Goal: Task Accomplishment & Management: Use online tool/utility

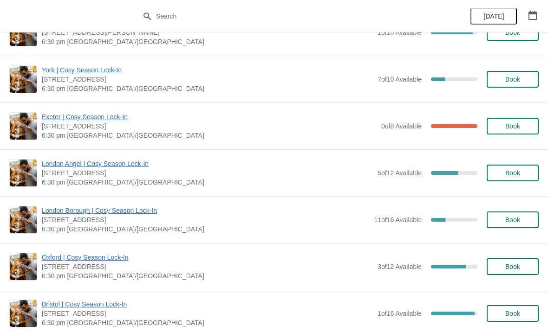
scroll to position [316, 0]
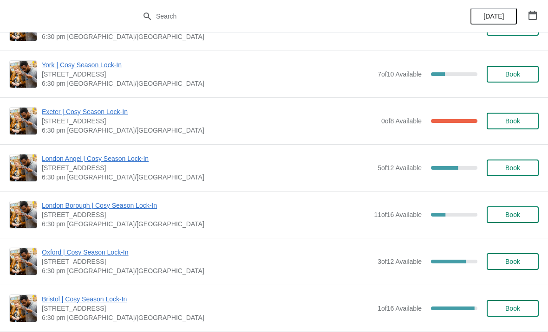
click at [159, 116] on span "Exeter | Cosy Season Lock-In" at bounding box center [209, 111] width 335 height 9
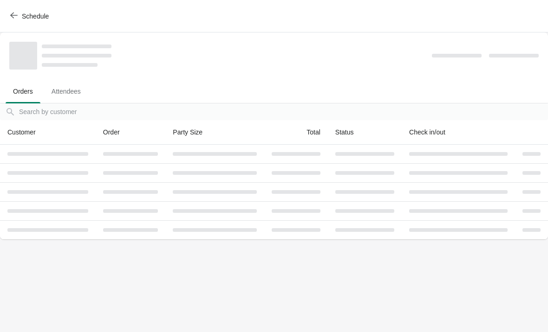
scroll to position [0, 0]
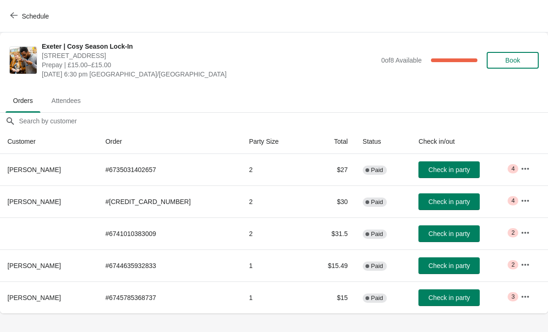
click at [521, 169] on icon "button" at bounding box center [524, 168] width 9 height 9
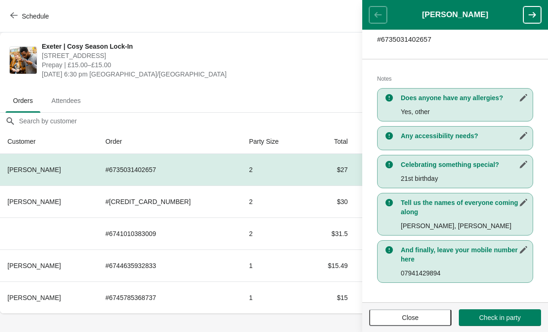
scroll to position [161, 0]
click at [533, 19] on button "button" at bounding box center [532, 14] width 18 height 17
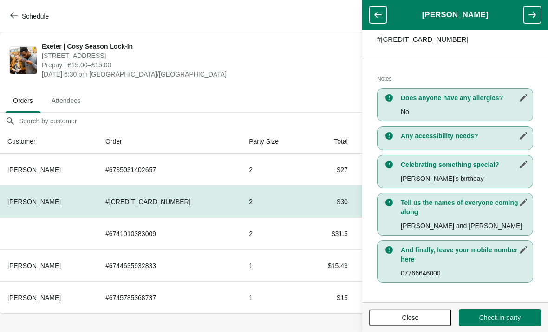
click at [524, 17] on button "button" at bounding box center [532, 14] width 18 height 17
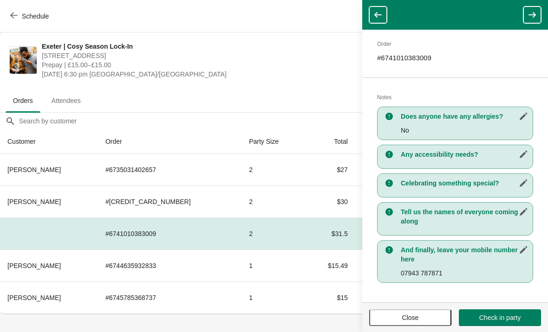
scroll to position [128, 0]
click at [529, 18] on icon "button" at bounding box center [531, 14] width 9 height 9
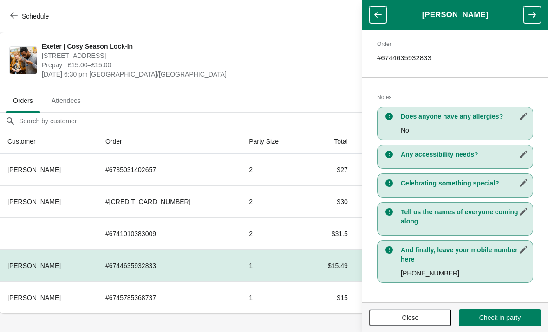
scroll to position [142, 0]
click at [539, 11] on button "button" at bounding box center [532, 14] width 18 height 17
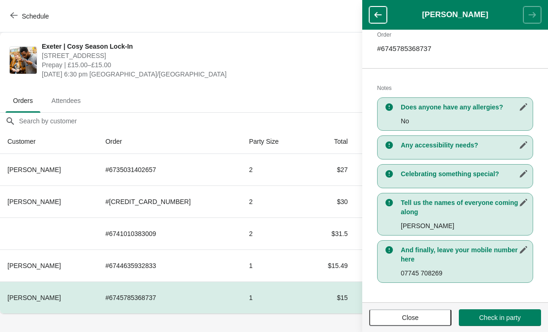
scroll to position [151, 0]
click at [380, 14] on icon "button" at bounding box center [377, 14] width 9 height 9
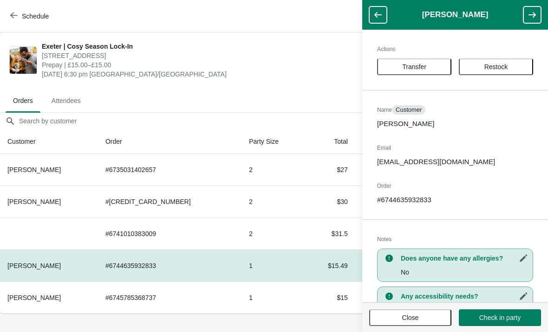
click at [383, 23] on button "button" at bounding box center [378, 14] width 18 height 17
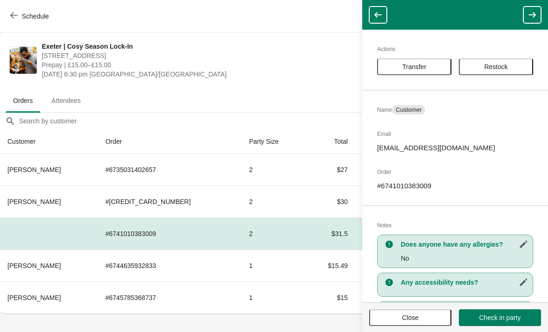
click at [379, 18] on icon "button" at bounding box center [377, 14] width 9 height 9
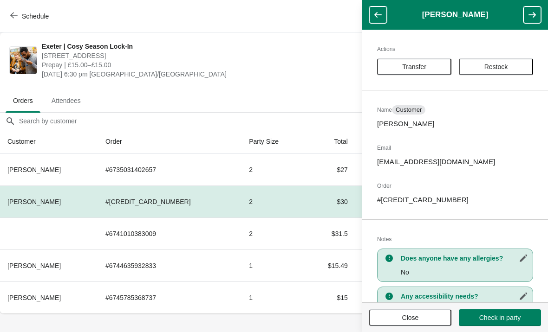
click at [381, 19] on button "button" at bounding box center [378, 14] width 18 height 17
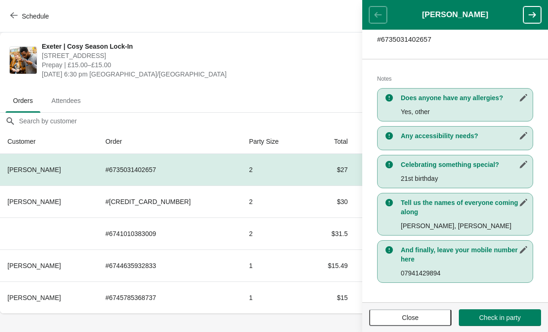
scroll to position [161, 0]
click at [246, 86] on div "[GEOGRAPHIC_DATA] | Cosy Season Lock-In [STREET_ADDRESS] Prepay | £15.00–£15.00…" at bounding box center [274, 60] width 548 height 56
click at [413, 326] on button "Close" at bounding box center [410, 318] width 82 height 17
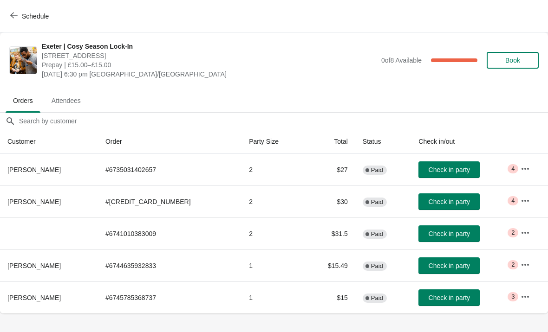
click at [521, 170] on icon "button" at bounding box center [524, 168] width 9 height 9
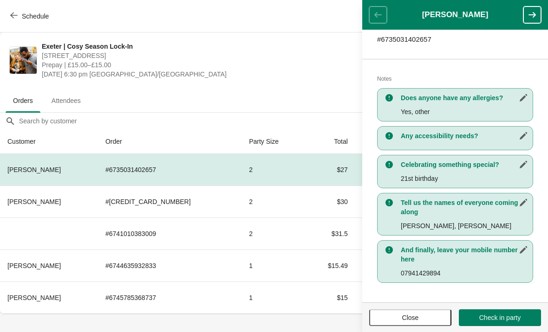
click at [391, 311] on button "Close" at bounding box center [410, 318] width 82 height 17
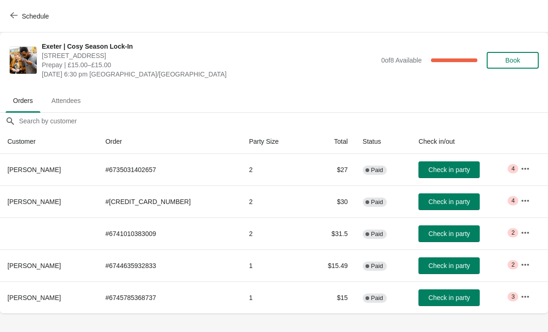
click at [521, 169] on icon "button" at bounding box center [524, 169] width 7 height 2
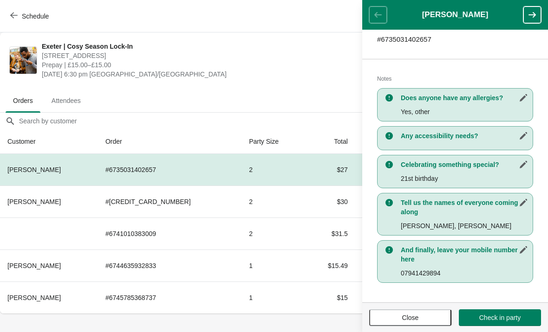
click at [402, 311] on button "Close" at bounding box center [410, 318] width 82 height 17
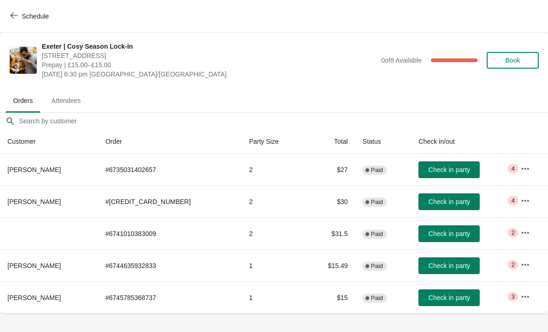
click at [520, 234] on icon "button" at bounding box center [524, 232] width 9 height 9
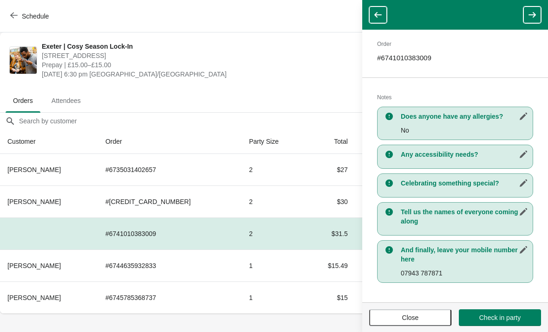
scroll to position [128, 0]
click at [390, 319] on span "Close" at bounding box center [409, 317] width 65 height 7
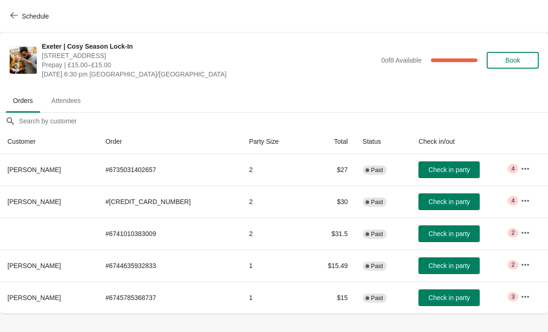
click at [62, 102] on span "Attendees" at bounding box center [66, 100] width 44 height 17
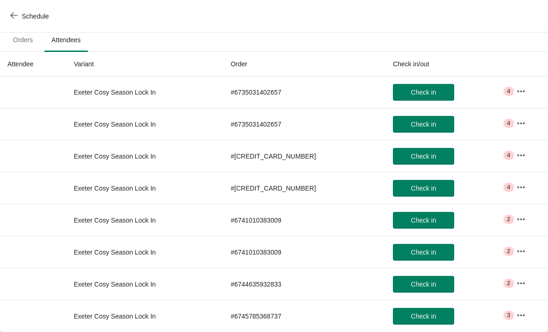
scroll to position [61, 0]
click at [516, 92] on icon "button" at bounding box center [520, 91] width 9 height 9
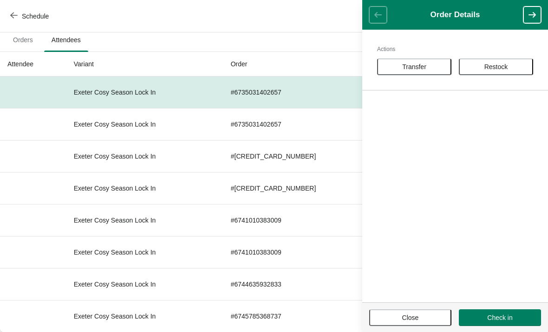
click at [396, 321] on span "Close" at bounding box center [409, 317] width 65 height 7
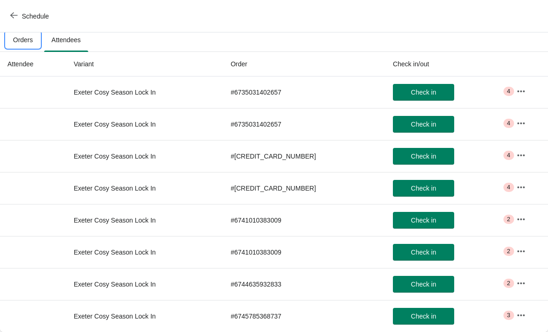
click at [21, 38] on span "Orders" at bounding box center [23, 40] width 35 height 17
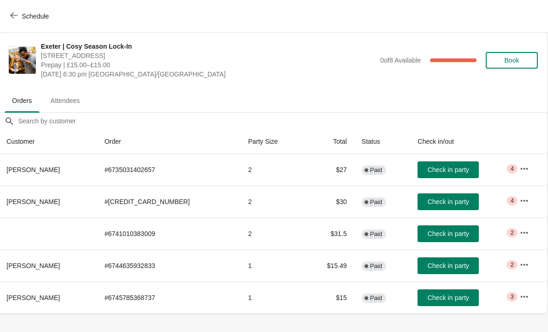
scroll to position [0, 0]
click at [523, 166] on icon "button" at bounding box center [524, 168] width 9 height 9
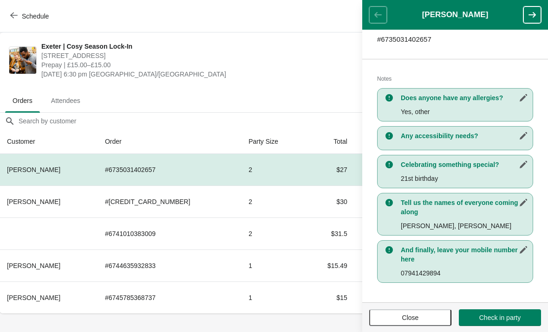
scroll to position [161, 0]
click at [491, 324] on button "Check in party" at bounding box center [500, 318] width 82 height 17
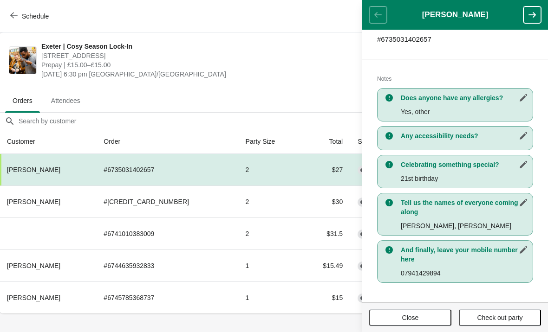
click at [535, 15] on icon "button" at bounding box center [531, 15] width 7 height 6
